Goal: Find specific page/section: Find specific page/section

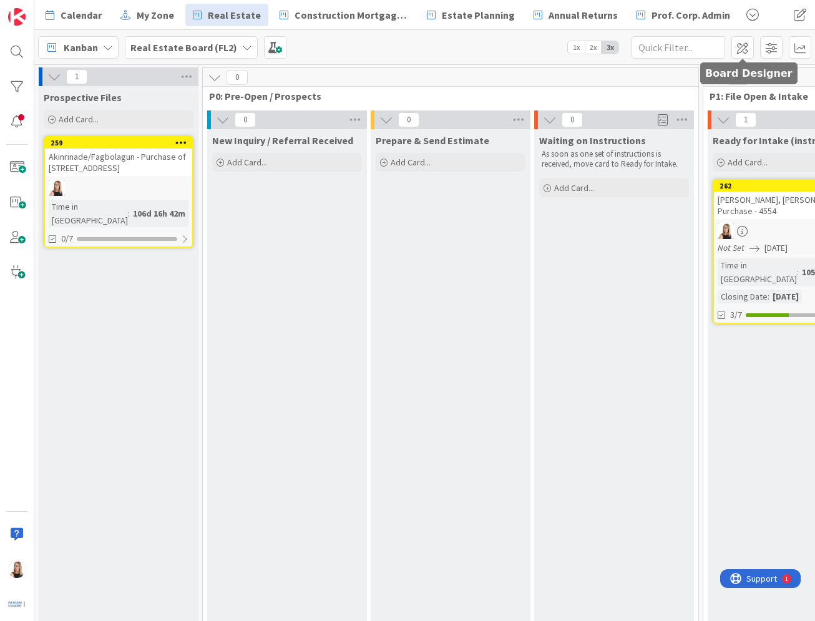
scroll to position [0, 1459]
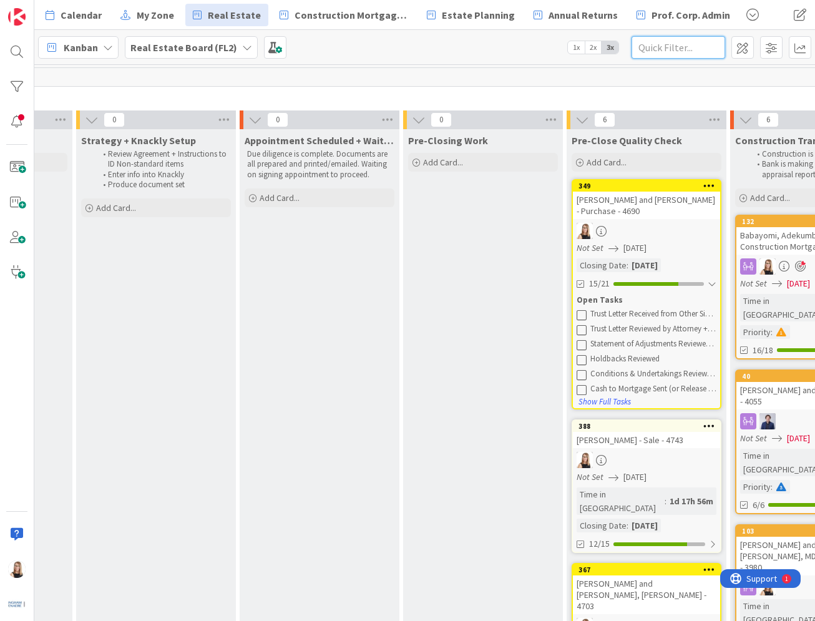
click at [663, 52] on input "text" at bounding box center [678, 47] width 94 height 22
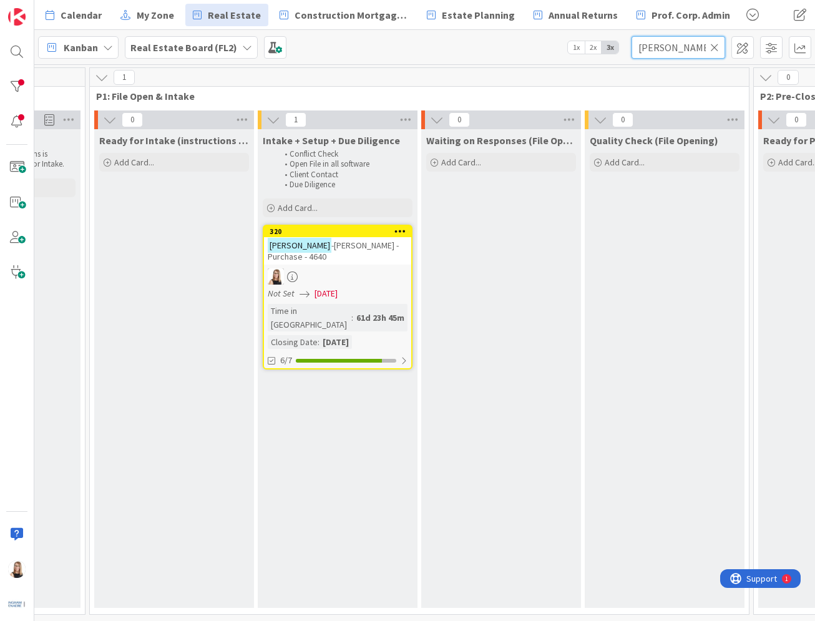
scroll to position [0, 419]
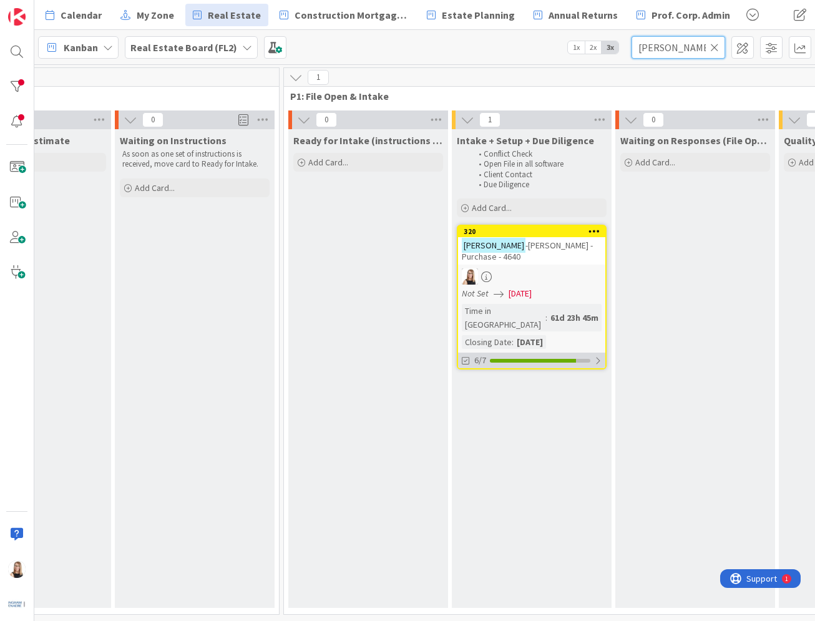
type input "[PERSON_NAME]"
click at [530, 353] on div "6/7" at bounding box center [531, 361] width 147 height 16
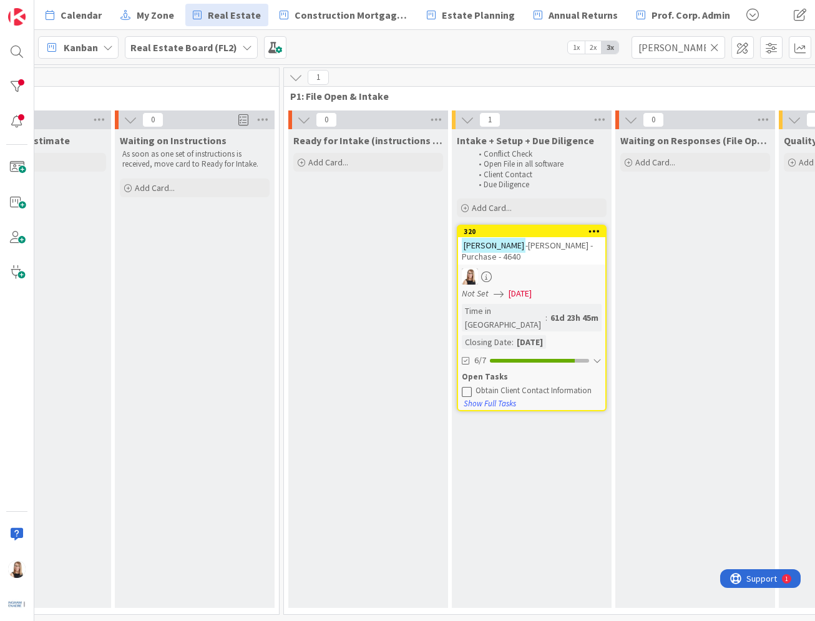
click at [462, 386] on icon at bounding box center [467, 391] width 10 height 10
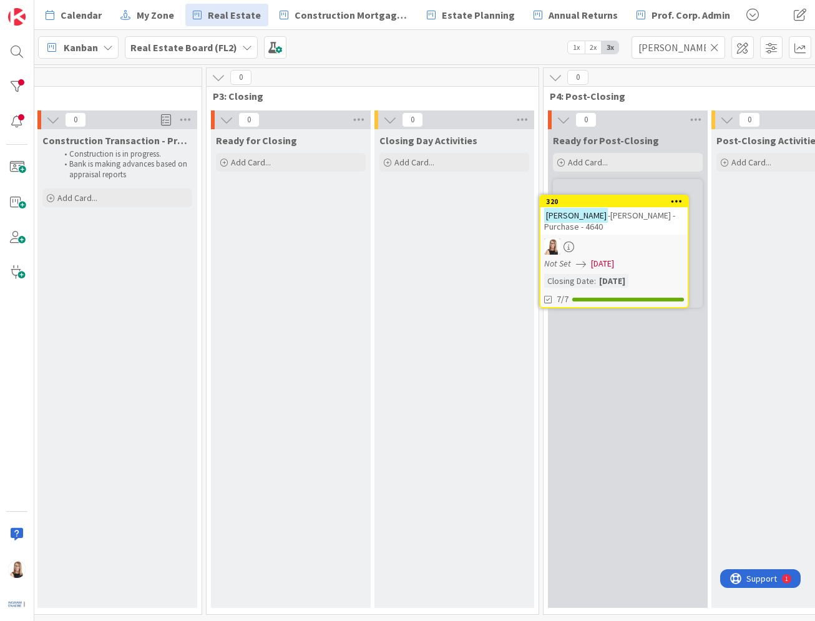
scroll to position [0, 2154]
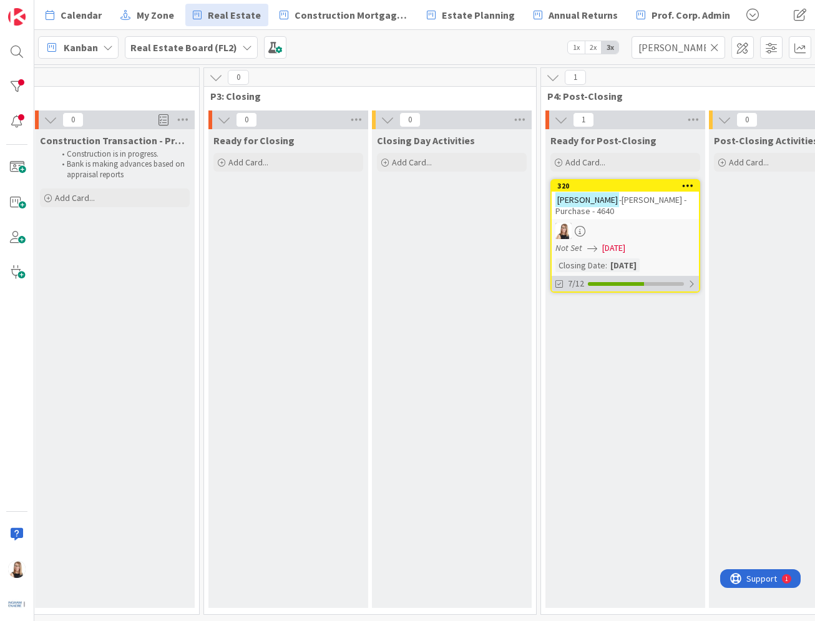
click at [630, 283] on div at bounding box center [616, 284] width 56 height 4
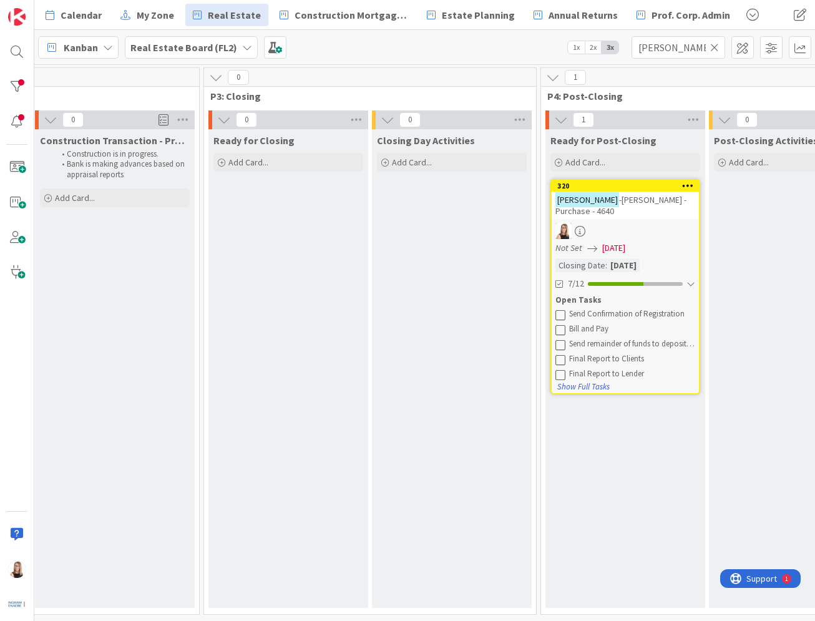
click at [563, 316] on icon at bounding box center [560, 314] width 10 height 10
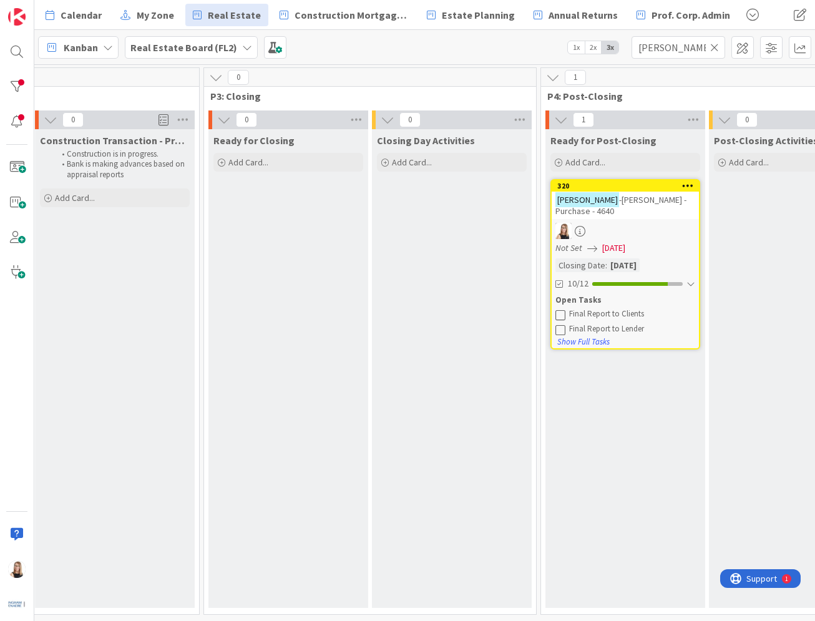
click at [563, 316] on icon at bounding box center [560, 314] width 10 height 10
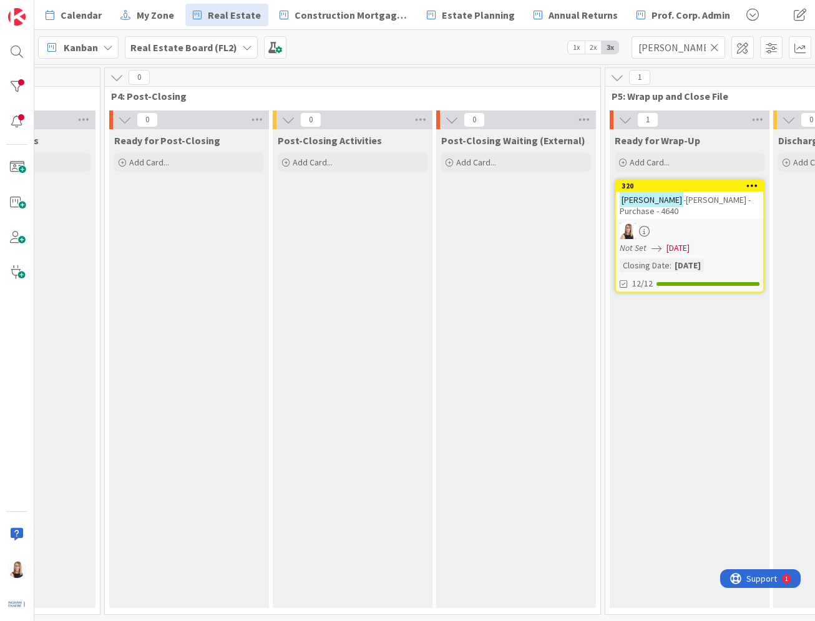
scroll to position [0, 2599]
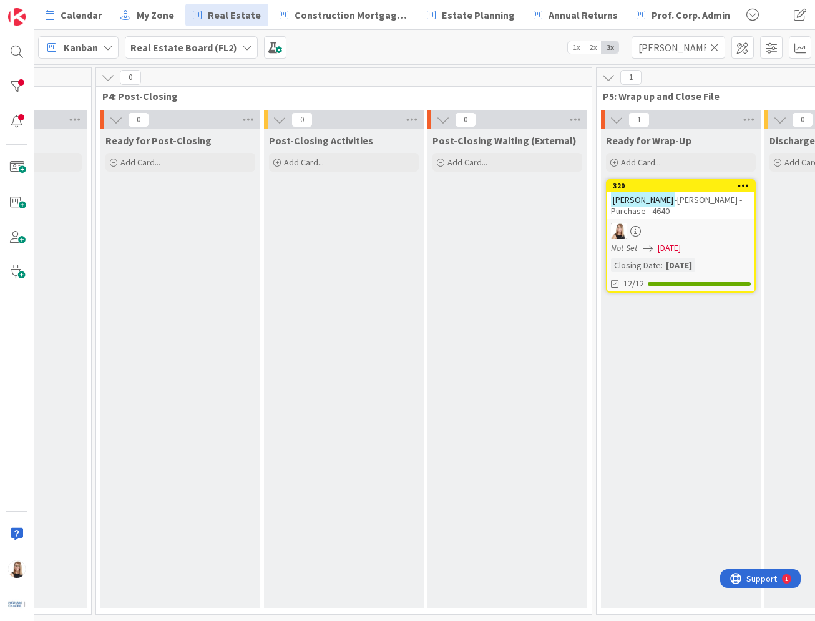
click at [717, 49] on icon at bounding box center [714, 47] width 9 height 11
